Goal: Task Accomplishment & Management: Manage account settings

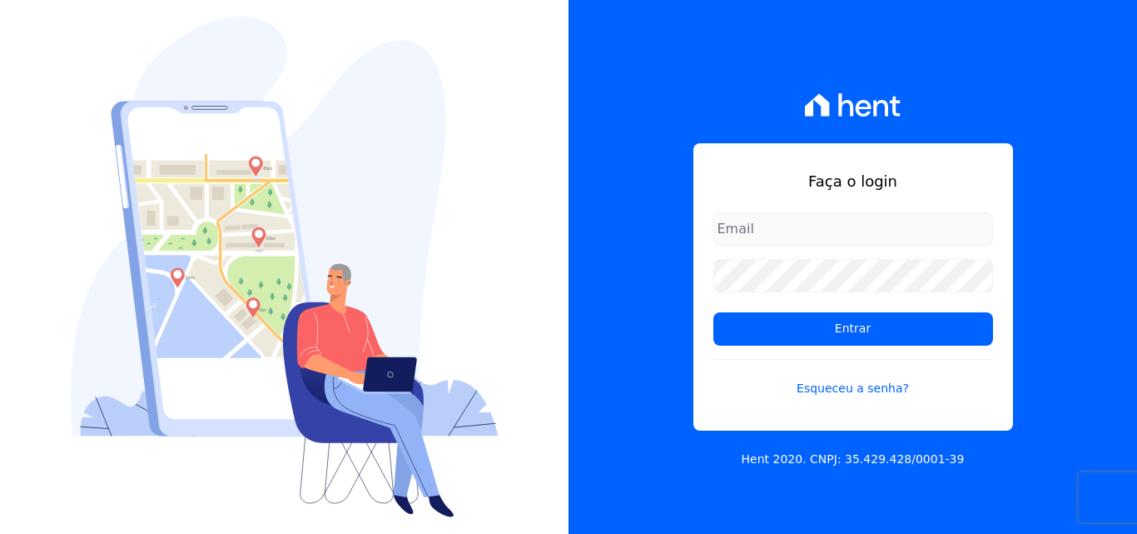
click at [773, 241] on input "email" at bounding box center [853, 228] width 280 height 33
type input "[EMAIL_ADDRESS][DOMAIN_NAME]"
click at [843, 394] on link "Esqueceu a senha?" at bounding box center [853, 378] width 280 height 38
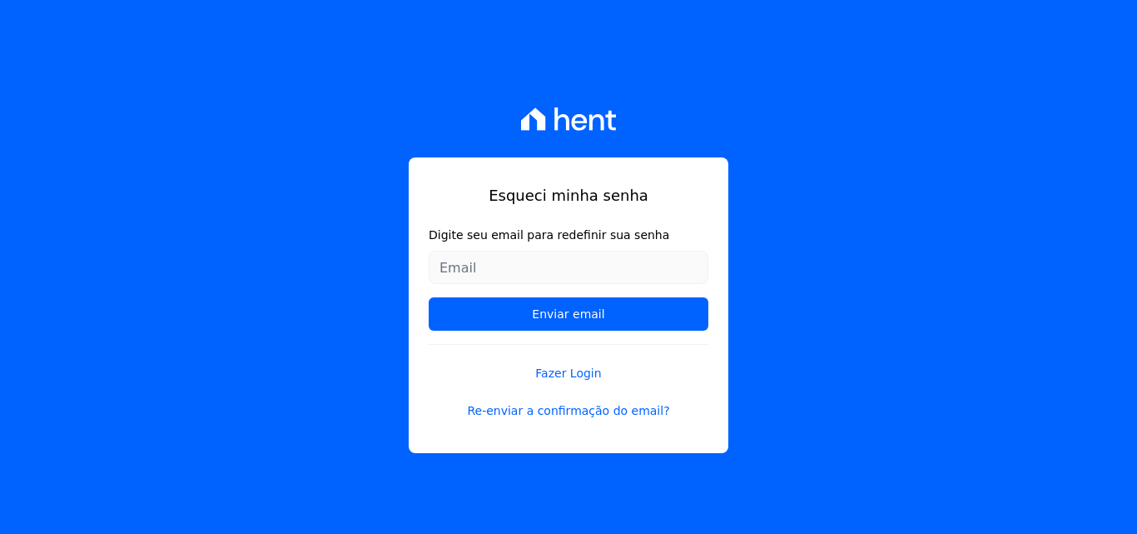
click at [510, 256] on input "Digite seu email para redefinir sua senha" at bounding box center [569, 267] width 280 height 33
type input "[EMAIL_ADDRESS][DOMAIN_NAME]"
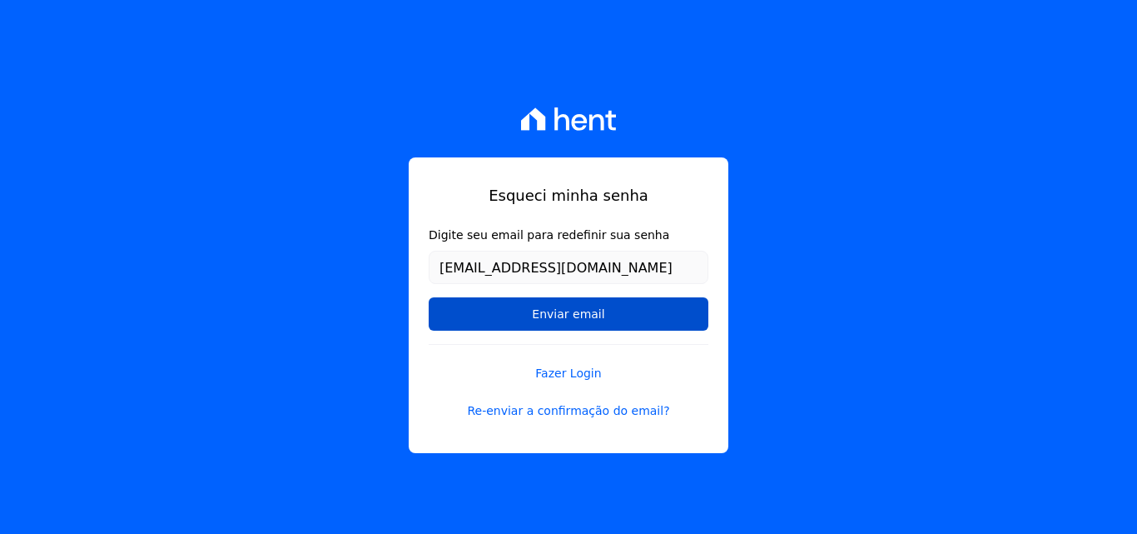
click at [598, 316] on input "Enviar email" at bounding box center [569, 313] width 280 height 33
click at [596, 316] on input "Enviar email" at bounding box center [569, 313] width 280 height 33
drag, startPoint x: 591, startPoint y: 316, endPoint x: 569, endPoint y: 319, distance: 21.8
click at [579, 317] on input "Enviar email" at bounding box center [569, 313] width 280 height 33
click at [569, 319] on input "Enviar email" at bounding box center [569, 313] width 280 height 33
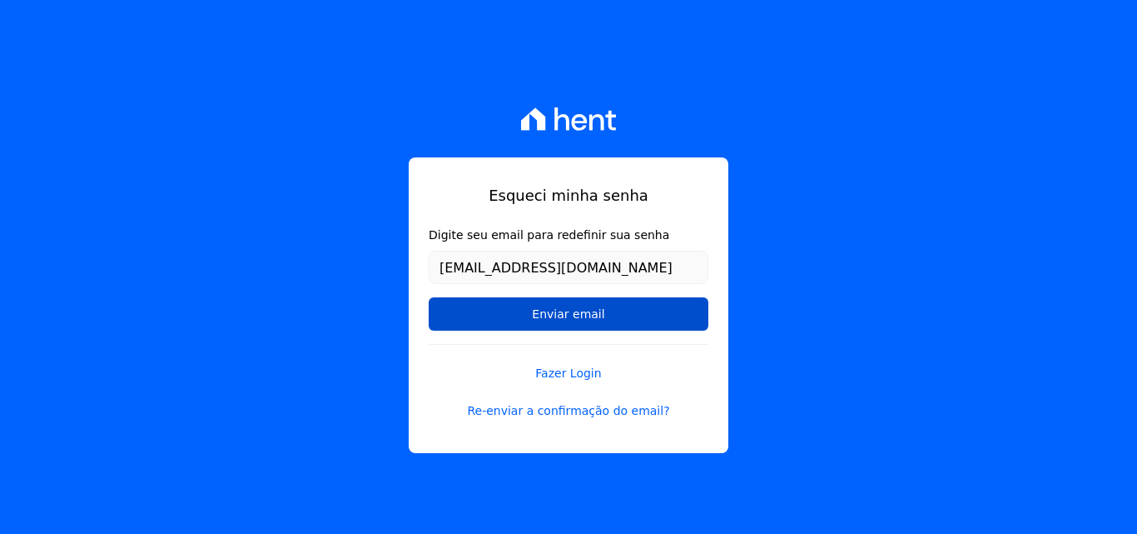
click at [569, 319] on input "Enviar email" at bounding box center [569, 313] width 280 height 33
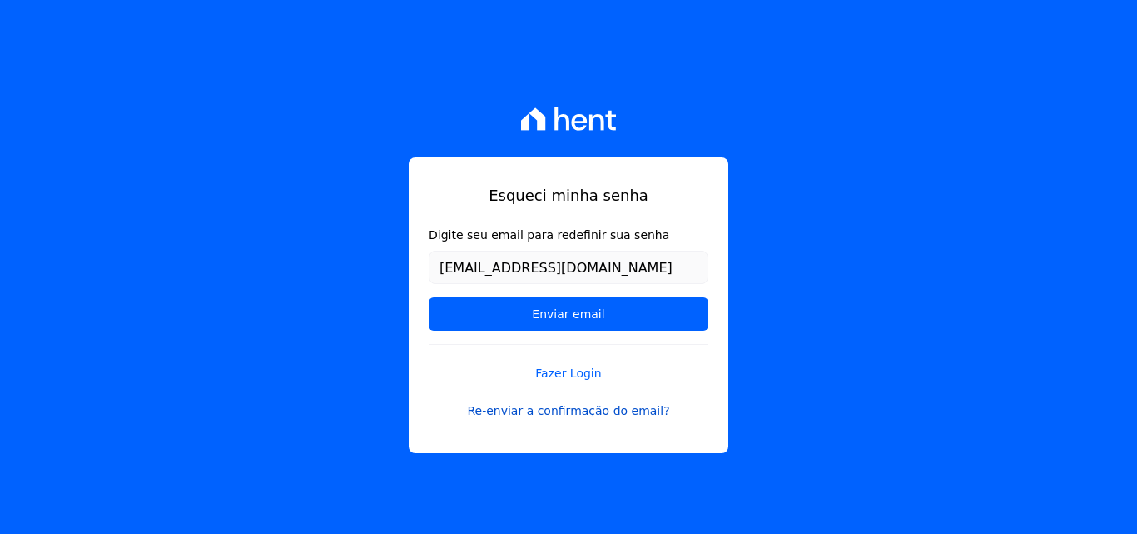
click at [553, 414] on link "Re-enviar a confirmação do email?" at bounding box center [569, 410] width 280 height 17
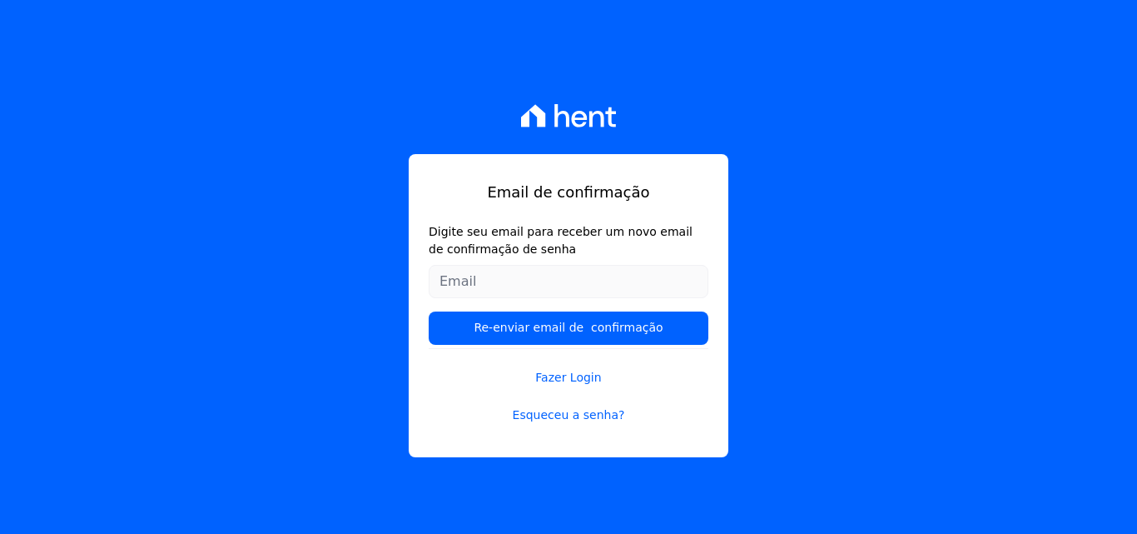
click at [551, 285] on input "Digite seu email para receber um novo email de confirmação de senha" at bounding box center [569, 281] width 280 height 33
type input "[EMAIL_ADDRESS][DOMAIN_NAME]"
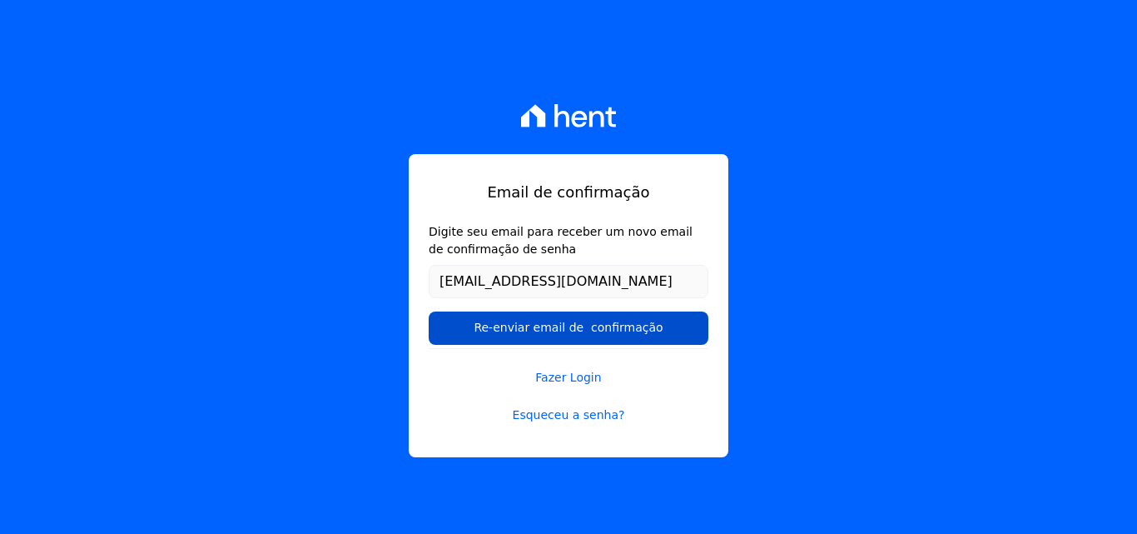
click at [589, 328] on input "Re-enviar email de confirmação" at bounding box center [569, 327] width 280 height 33
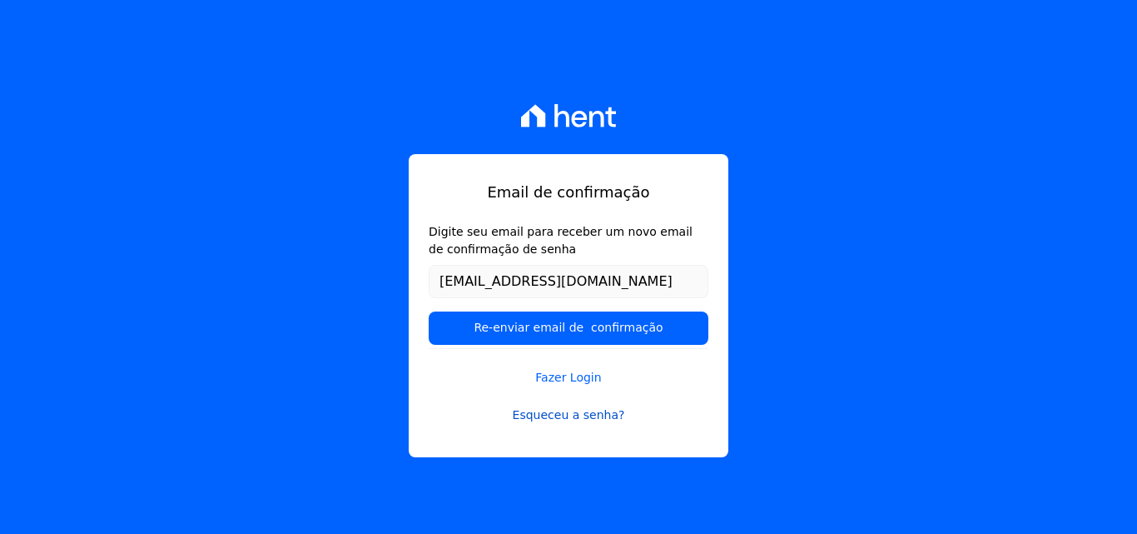
click at [562, 414] on link "Esqueceu a senha?" at bounding box center [569, 414] width 280 height 17
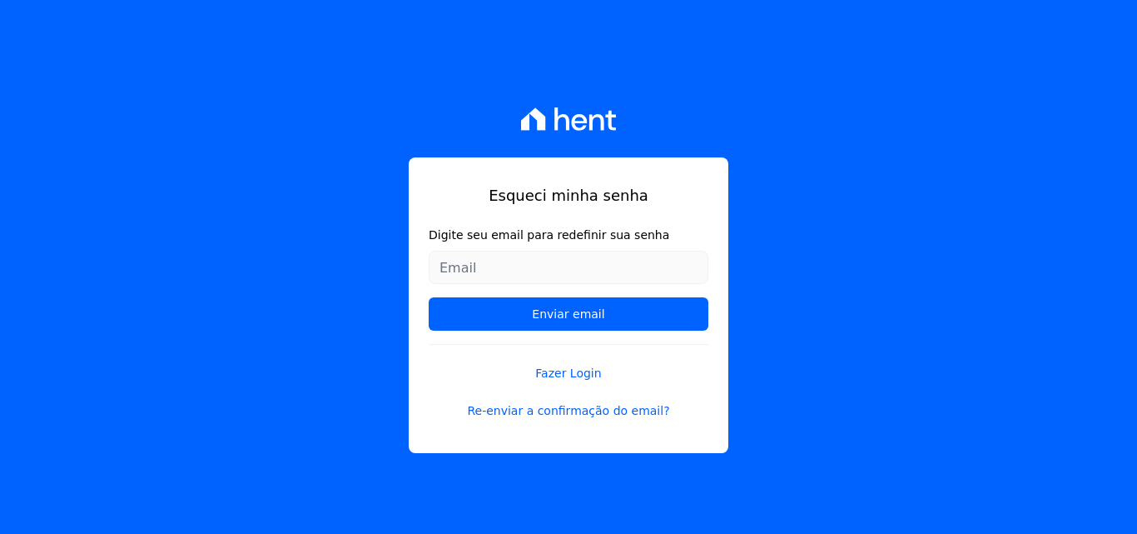
click at [524, 276] on input "Digite seu email para redefinir sua senha" at bounding box center [569, 267] width 280 height 33
type input "[EMAIL_ADDRESS][DOMAIN_NAME]"
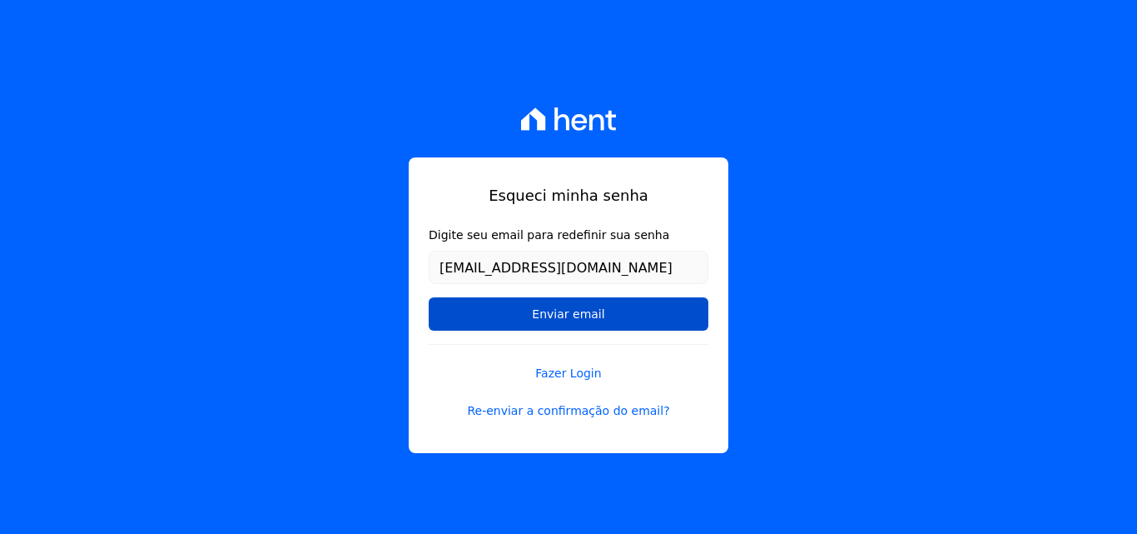
click at [550, 307] on input "Enviar email" at bounding box center [569, 313] width 280 height 33
click at [560, 310] on input "Enviar email" at bounding box center [569, 313] width 280 height 33
click at [560, 312] on input "Enviar email" at bounding box center [569, 313] width 280 height 33
